Goal: Navigation & Orientation: Find specific page/section

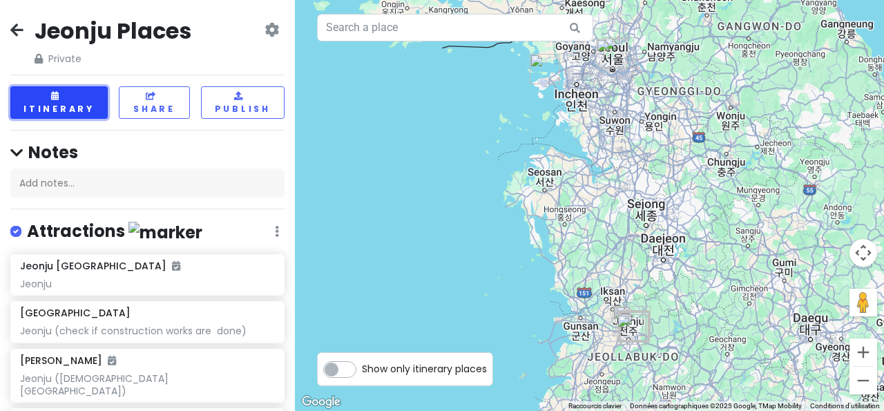
click at [59, 106] on button "Itinerary" at bounding box center [58, 102] width 97 height 32
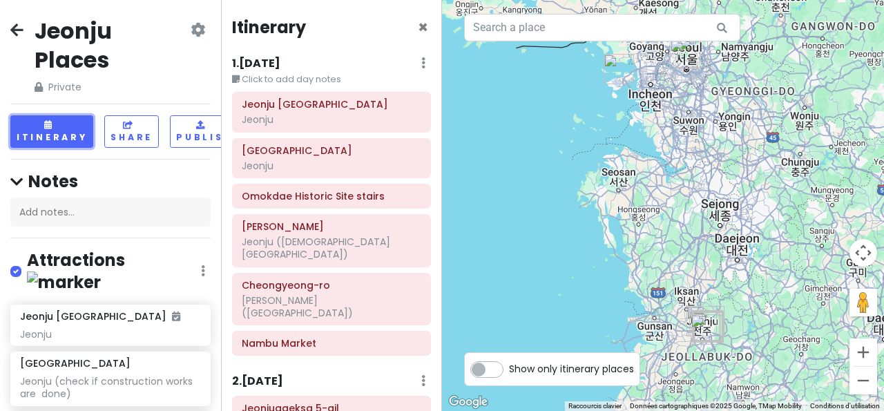
scroll to position [202, 0]
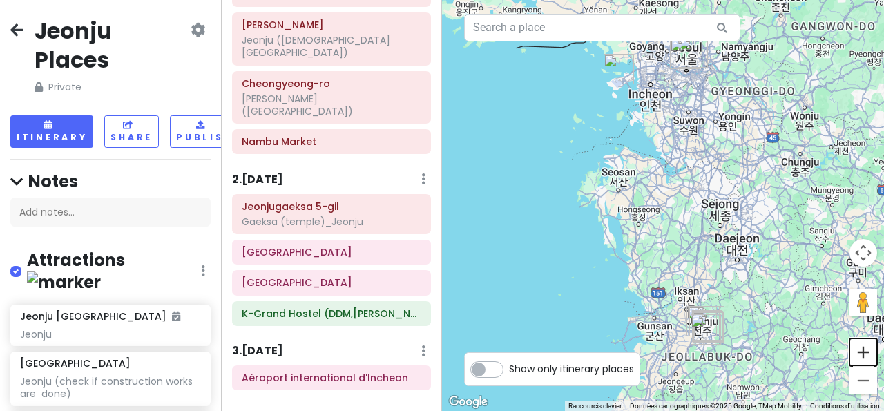
click at [864, 347] on button "Zoom avant" at bounding box center [863, 352] width 28 height 28
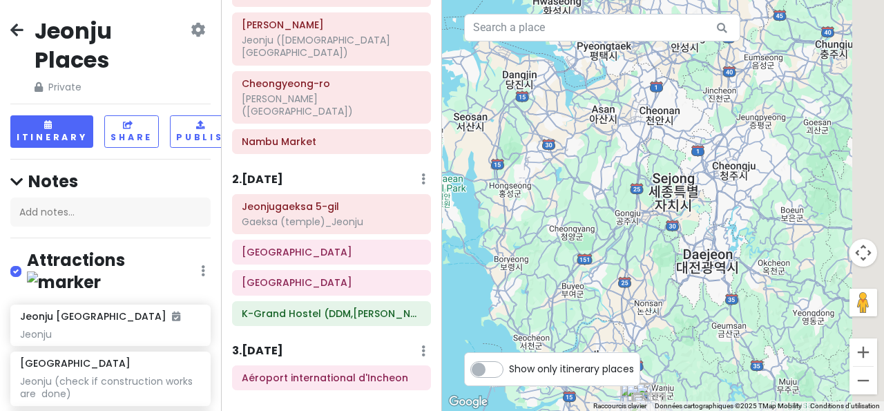
drag, startPoint x: 756, startPoint y: 257, endPoint x: 636, endPoint y: 195, distance: 135.0
click at [636, 195] on div at bounding box center [663, 205] width 442 height 411
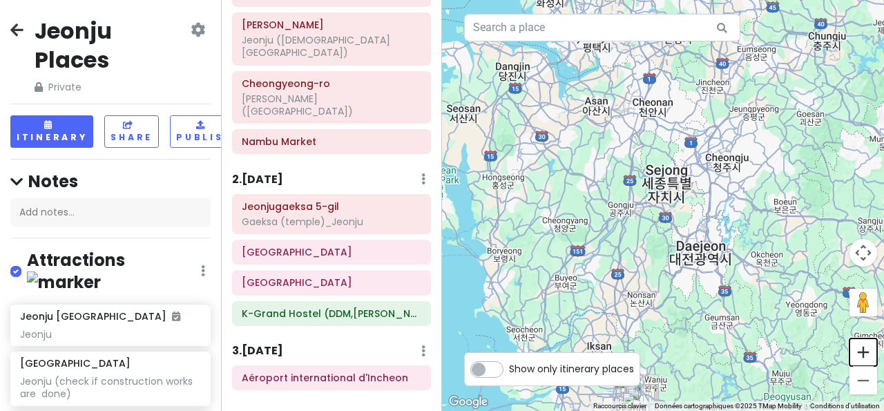
click at [869, 350] on button "Zoom avant" at bounding box center [863, 352] width 28 height 28
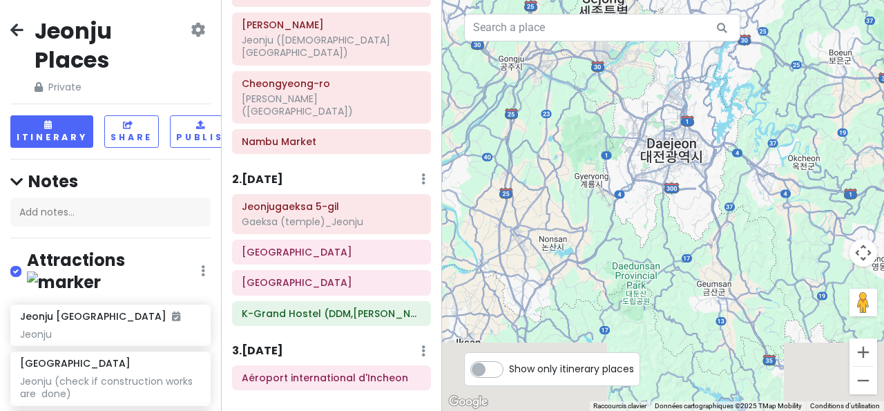
drag, startPoint x: 752, startPoint y: 206, endPoint x: 692, endPoint y: 42, distance: 174.4
click at [692, 42] on div at bounding box center [663, 205] width 442 height 411
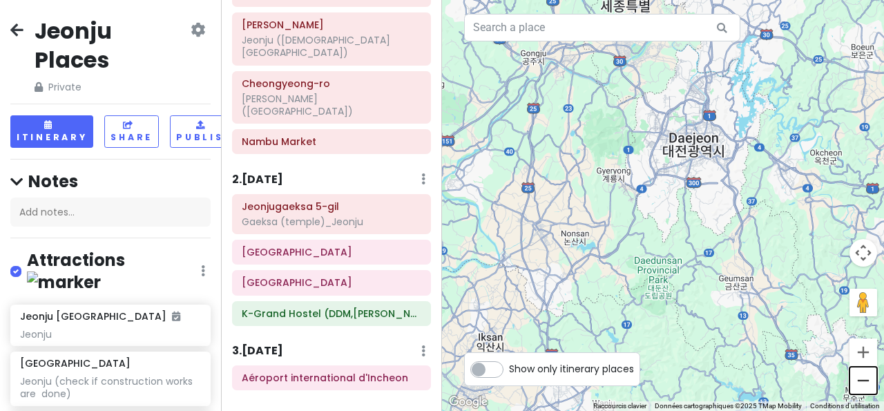
click at [858, 374] on button "Zoom arrière" at bounding box center [863, 381] width 28 height 28
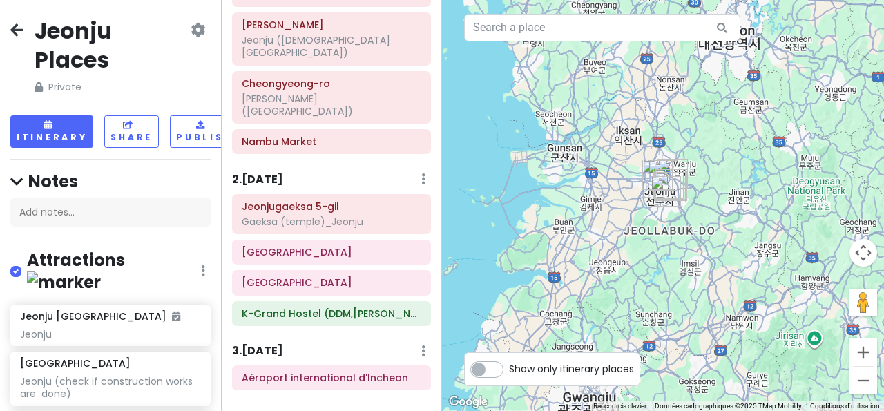
drag, startPoint x: 639, startPoint y: 145, endPoint x: 694, endPoint y: -9, distance: 163.6
click at [864, 349] on button "Zoom avant" at bounding box center [863, 352] width 28 height 28
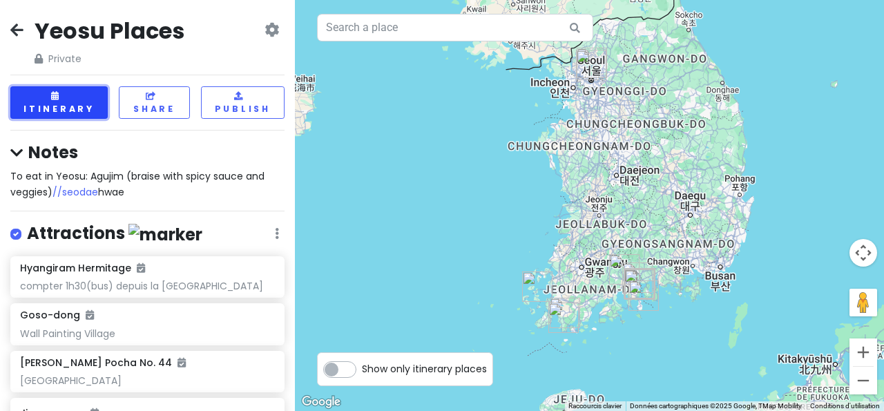
click at [57, 101] on button "Itinerary" at bounding box center [58, 102] width 97 height 32
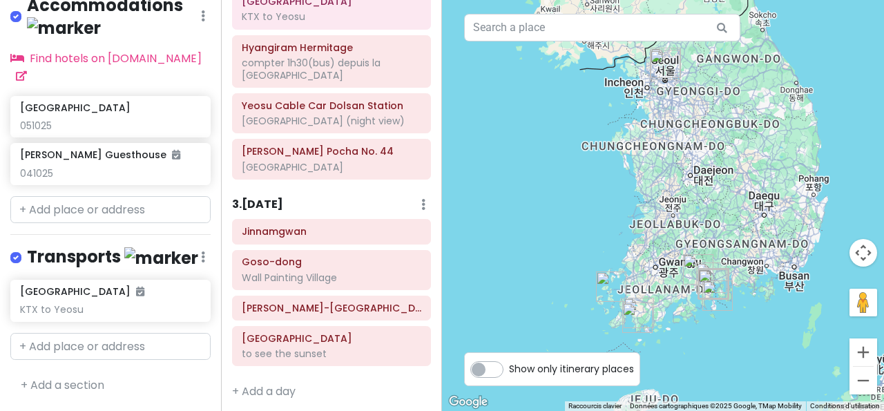
scroll to position [6, 0]
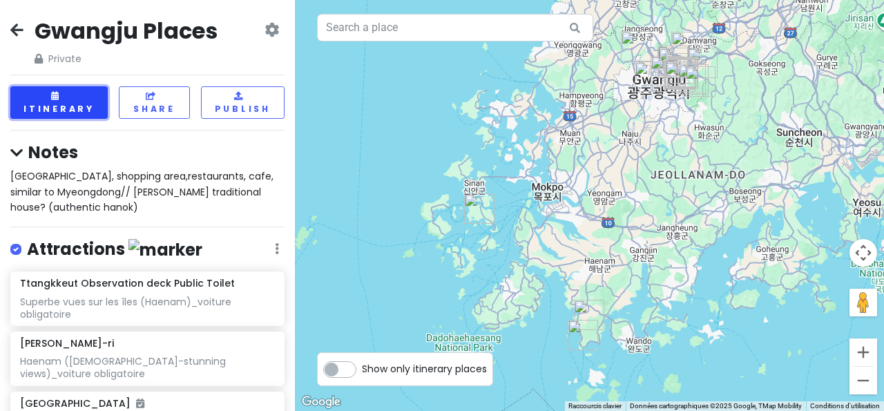
click at [62, 102] on button "Itinerary" at bounding box center [58, 102] width 97 height 32
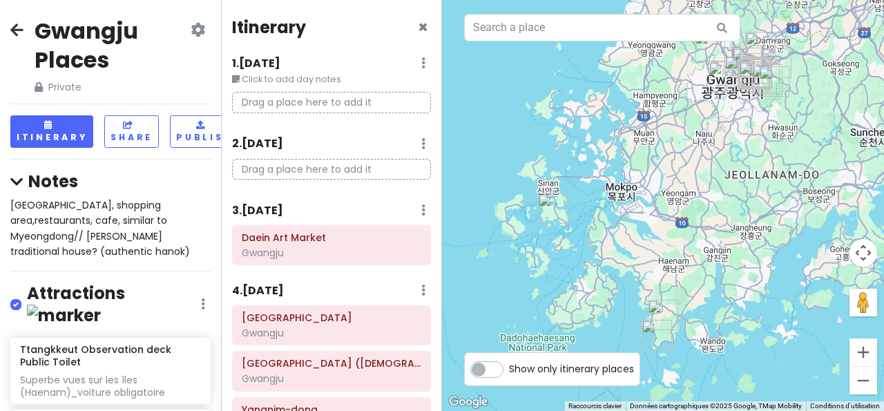
click at [276, 61] on h6 "1 . Tue 7/29" at bounding box center [256, 64] width 48 height 15
click at [410, 64] on div "1 . Tue 7/29 Edit Day Notes Delete Day" at bounding box center [336, 66] width 189 height 23
click at [410, 59] on div "1 . Tue 7/29 Edit Day Notes Delete Day" at bounding box center [336, 66] width 189 height 23
click at [421, 213] on icon at bounding box center [423, 209] width 4 height 11
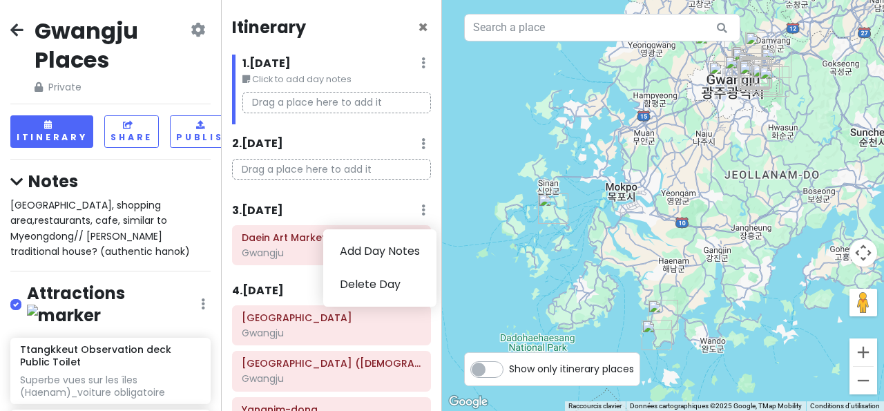
click at [350, 208] on div "3 . Thu 7/31 Add Day Notes Delete Day" at bounding box center [331, 213] width 199 height 23
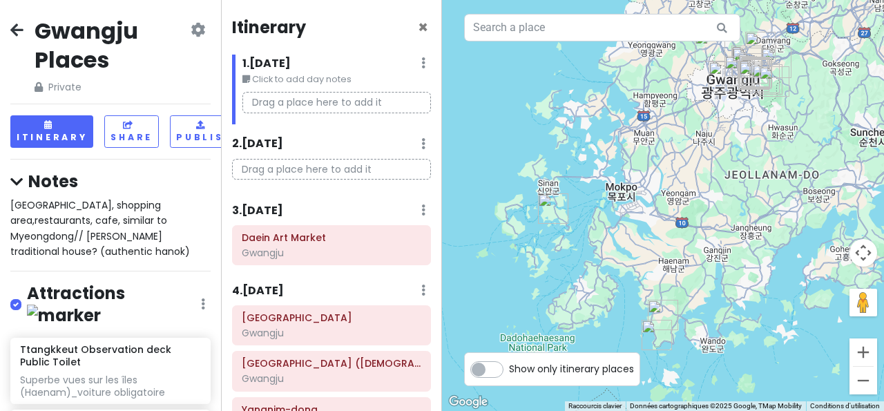
click at [266, 210] on h6 "3 . Thu 7/31" at bounding box center [257, 211] width 51 height 15
click at [266, 210] on h6 "3 . Thu 7/31" at bounding box center [267, 211] width 51 height 15
click at [271, 209] on h6 "3 . Thu 7/31" at bounding box center [257, 211] width 51 height 15
click at [271, 209] on h6 "3 . Thu 7/31" at bounding box center [267, 211] width 51 height 15
click at [236, 209] on h6 "3 . Thu 7/31" at bounding box center [257, 211] width 51 height 15
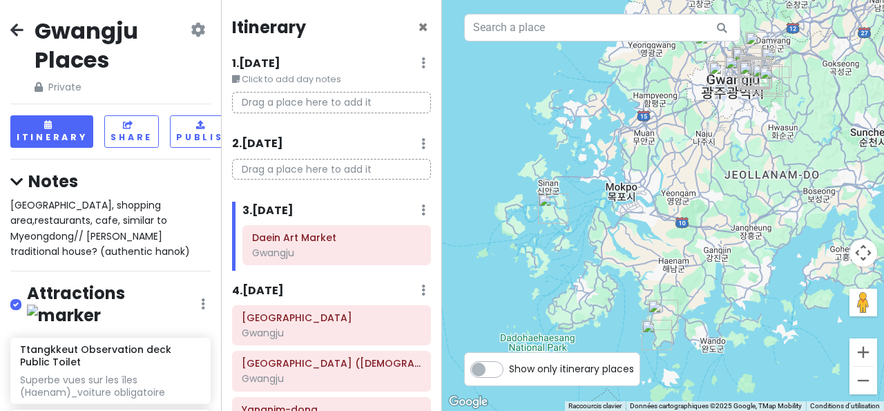
click at [267, 207] on h6 "3 . Thu 7/31" at bounding box center [267, 211] width 51 height 15
click at [267, 207] on h6 "3 . Thu 7/31" at bounding box center [257, 211] width 51 height 15
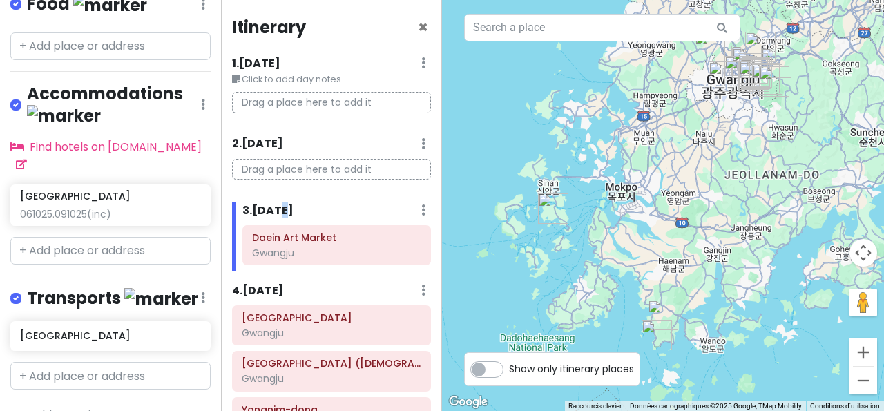
scroll to position [1409, 0]
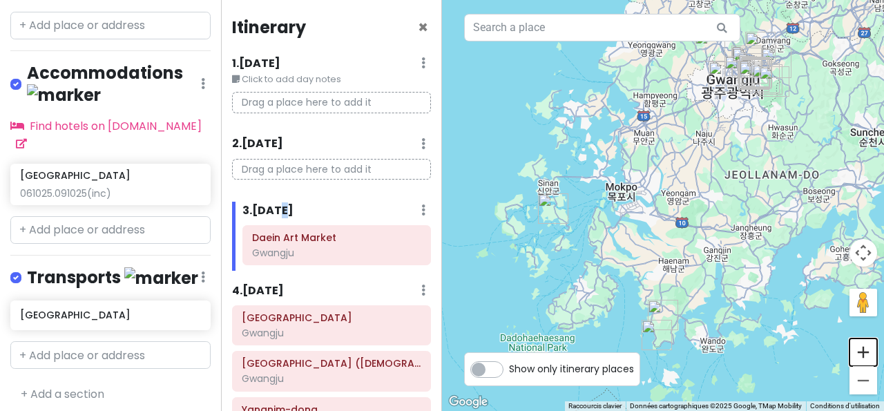
click at [863, 350] on button "Zoom avant" at bounding box center [863, 352] width 28 height 28
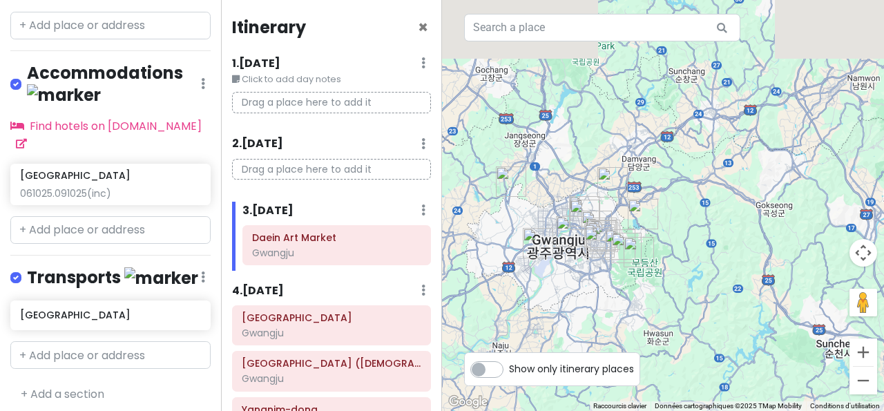
drag, startPoint x: 809, startPoint y: 89, endPoint x: 544, endPoint y: 386, distance: 398.1
click at [544, 386] on div at bounding box center [663, 205] width 442 height 411
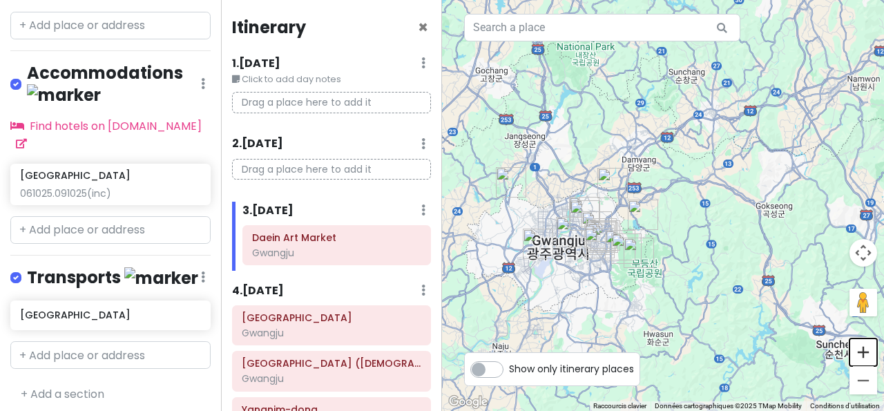
click at [865, 346] on button "Zoom avant" at bounding box center [863, 352] width 28 height 28
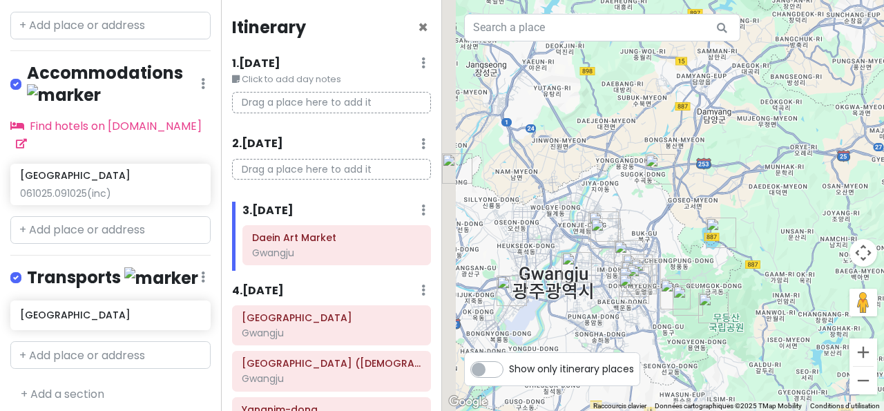
drag, startPoint x: 499, startPoint y: 191, endPoint x: 617, endPoint y: 183, distance: 117.7
click at [617, 183] on div at bounding box center [663, 205] width 442 height 411
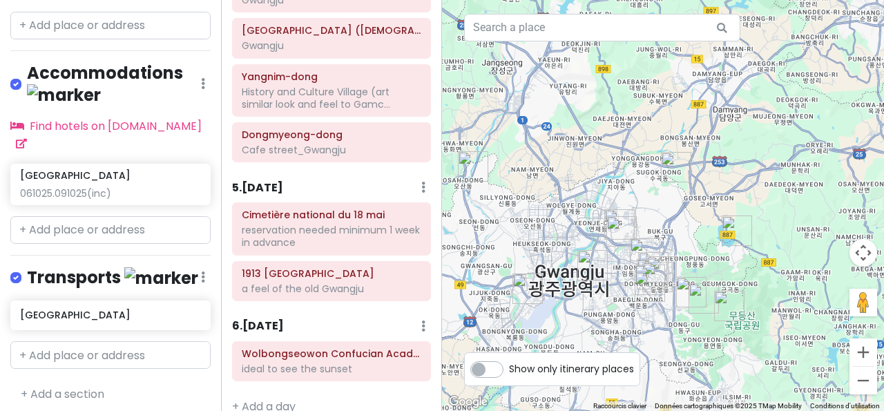
scroll to position [349, 0]
